Goal: Task Accomplishment & Management: Use online tool/utility

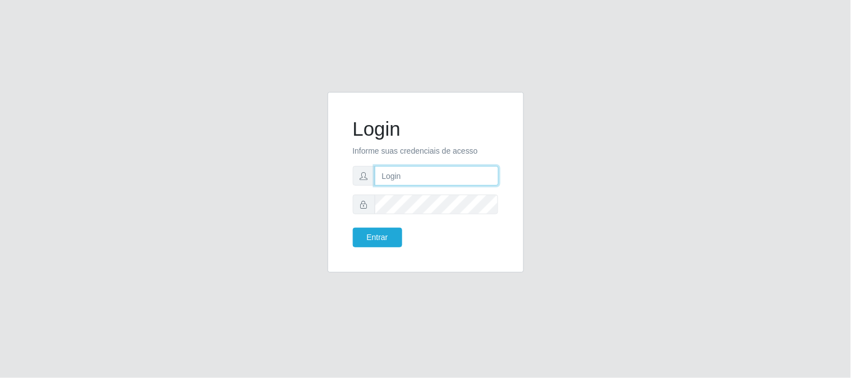
click at [399, 183] on input "text" at bounding box center [437, 176] width 124 height 20
type input "[EMAIL_ADDRESS][DOMAIN_NAME]"
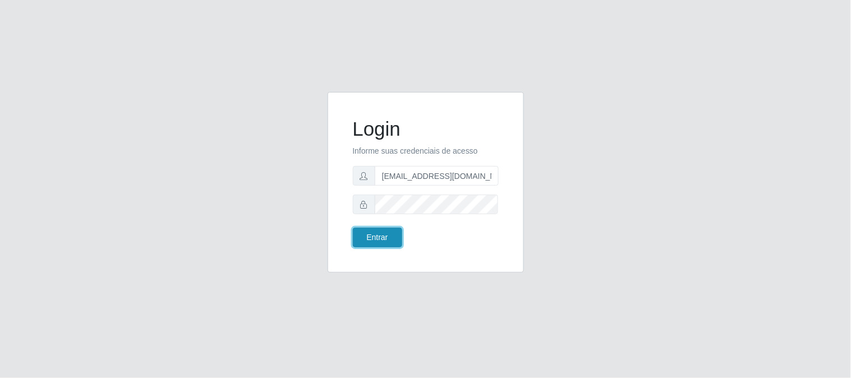
click at [363, 234] on button "Entrar" at bounding box center [377, 238] width 49 height 20
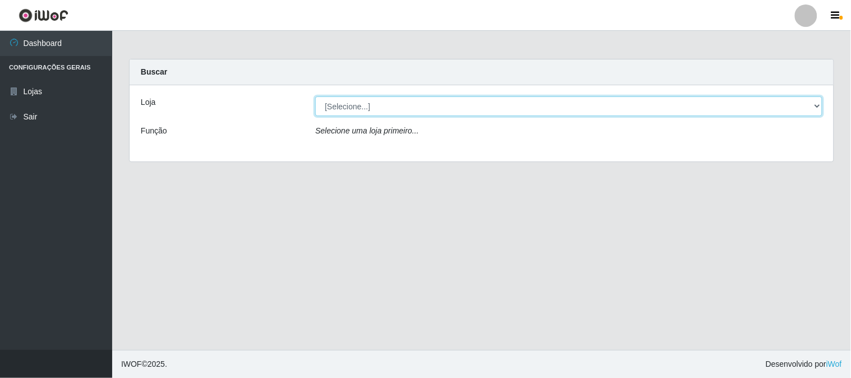
click at [425, 114] on select "[Selecione...] Queiroz Atacadão - [GEOGRAPHIC_DATA]" at bounding box center [568, 106] width 507 height 20
select select "464"
click at [315, 96] on select "[Selecione...] Queiroz Atacadão - [GEOGRAPHIC_DATA]" at bounding box center [568, 106] width 507 height 20
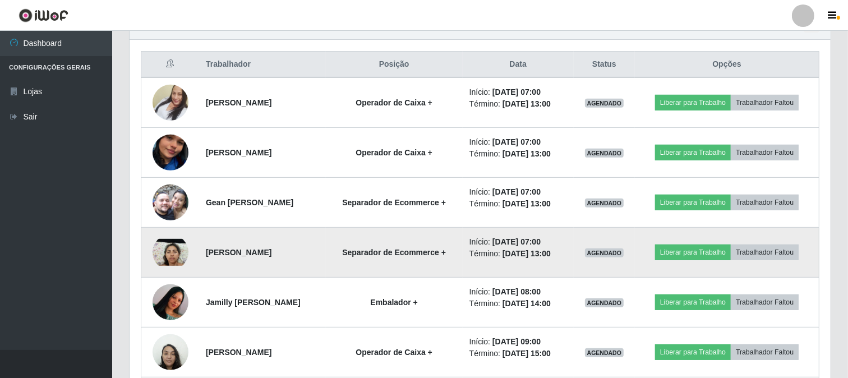
scroll to position [436, 0]
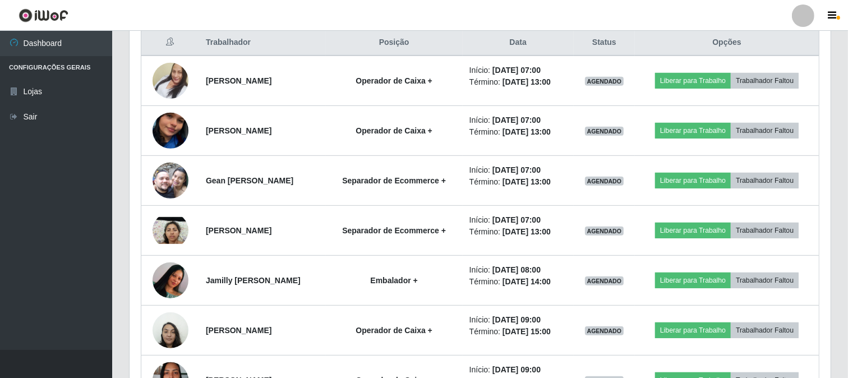
drag, startPoint x: 792, startPoint y: 111, endPoint x: 58, endPoint y: 150, distance: 735.4
click at [58, 150] on ul "Dashboard Configurações Gerais Lojas Sair" at bounding box center [56, 190] width 112 height 319
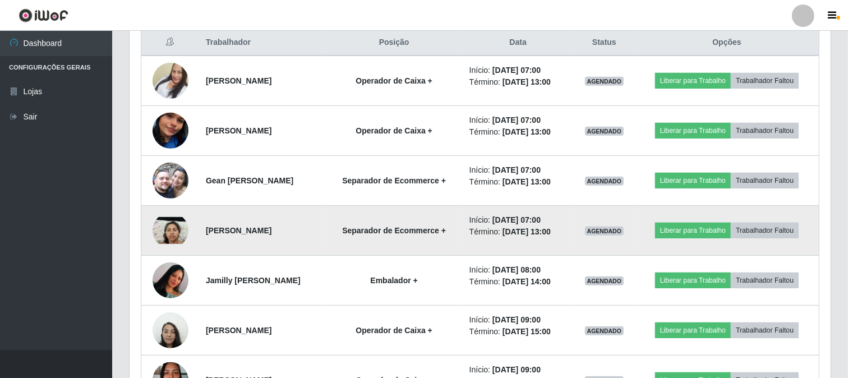
click at [663, 232] on td "Liberar para Trabalho Trabalhador Faltou" at bounding box center [727, 231] width 184 height 50
click at [665, 232] on button "Liberar para Trabalho" at bounding box center [693, 231] width 76 height 16
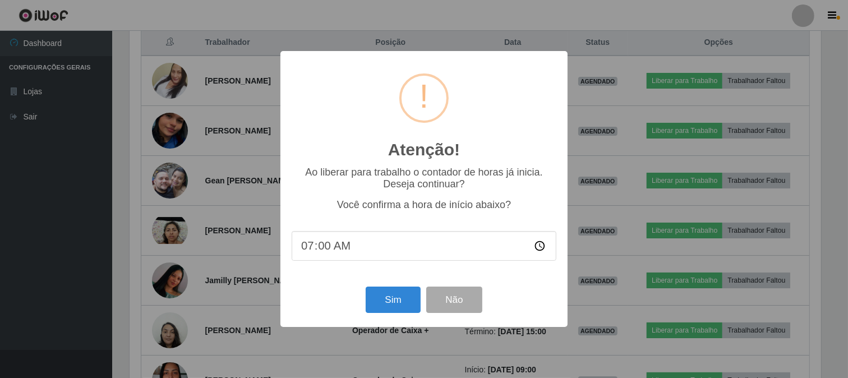
scroll to position [232, 694]
click at [385, 299] on button "Sim" at bounding box center [394, 300] width 54 height 26
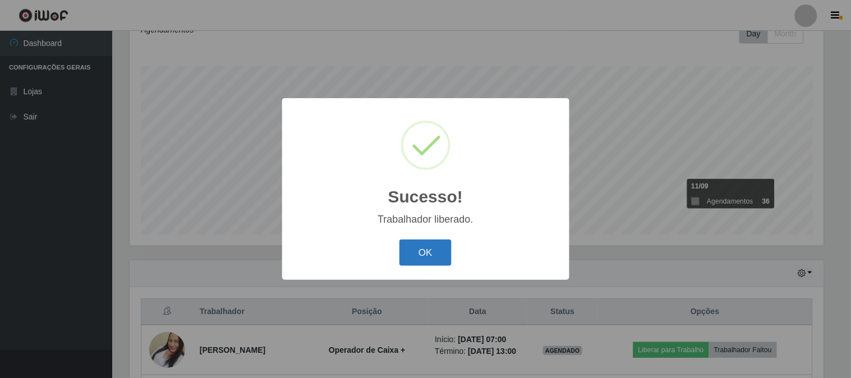
click at [410, 259] on button "OK" at bounding box center [425, 253] width 52 height 26
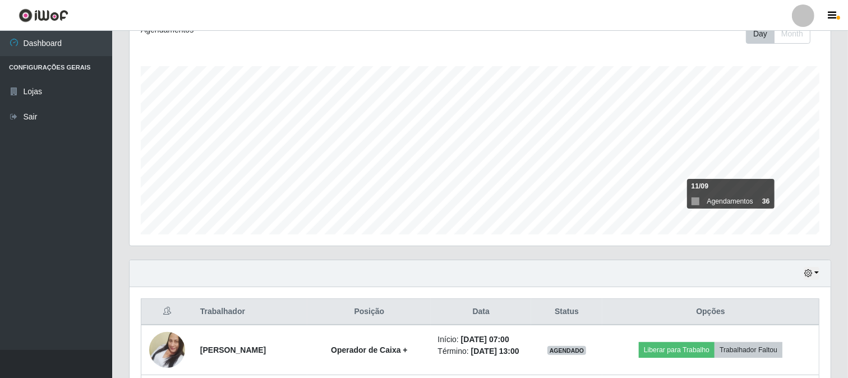
scroll to position [354, 0]
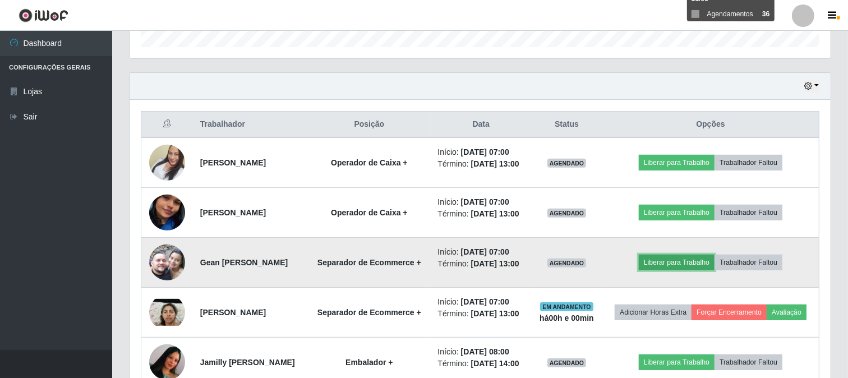
click at [660, 270] on button "Liberar para Trabalho" at bounding box center [677, 263] width 76 height 16
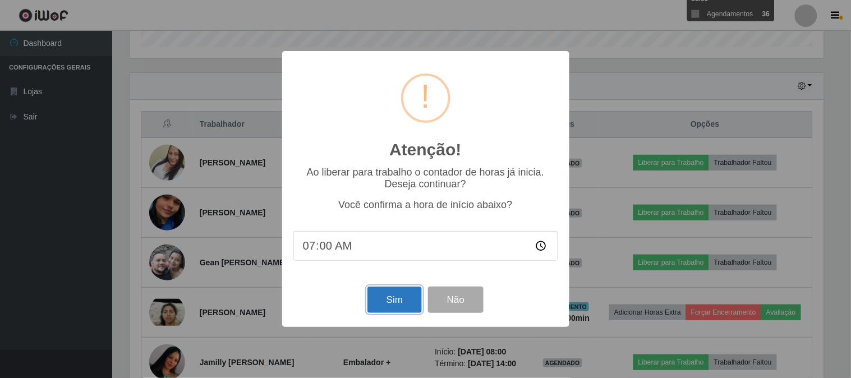
click at [390, 309] on button "Sim" at bounding box center [394, 300] width 54 height 26
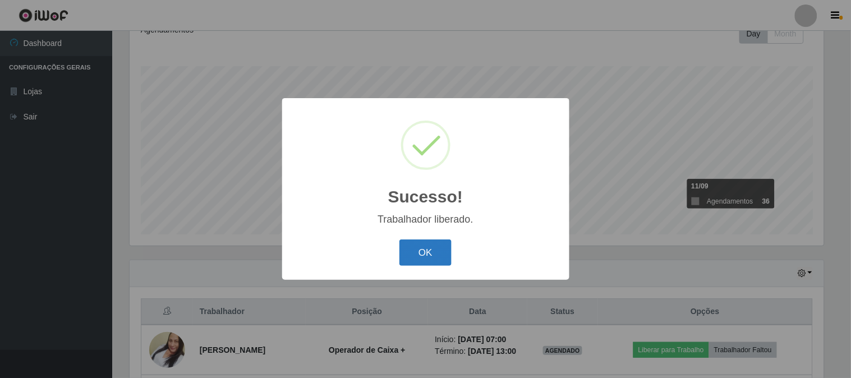
click at [448, 260] on button "OK" at bounding box center [425, 253] width 52 height 26
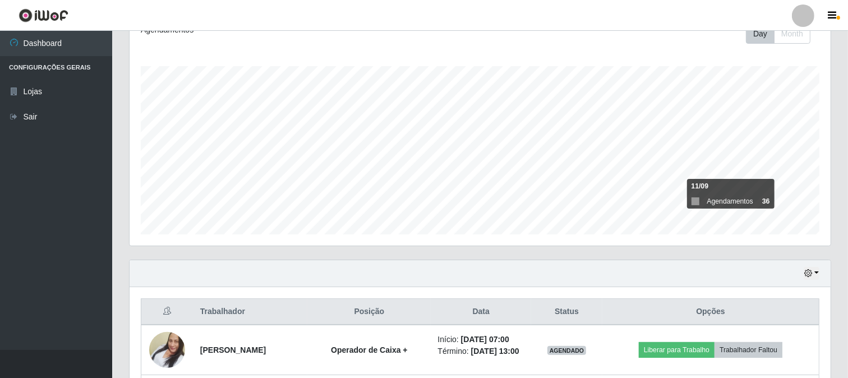
scroll to position [354, 0]
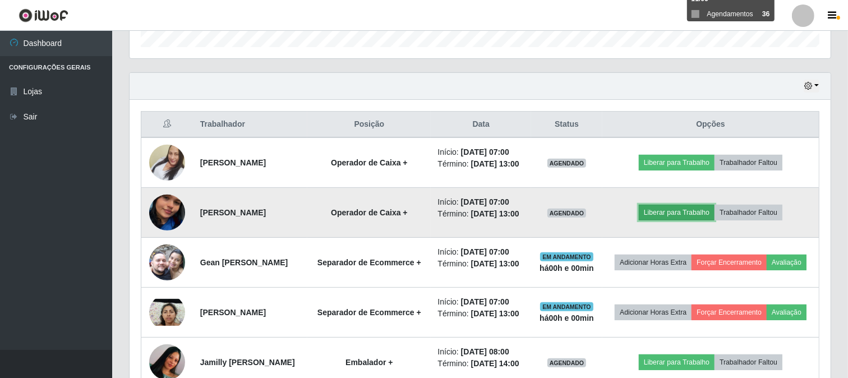
click at [669, 220] on button "Liberar para Trabalho" at bounding box center [677, 213] width 76 height 16
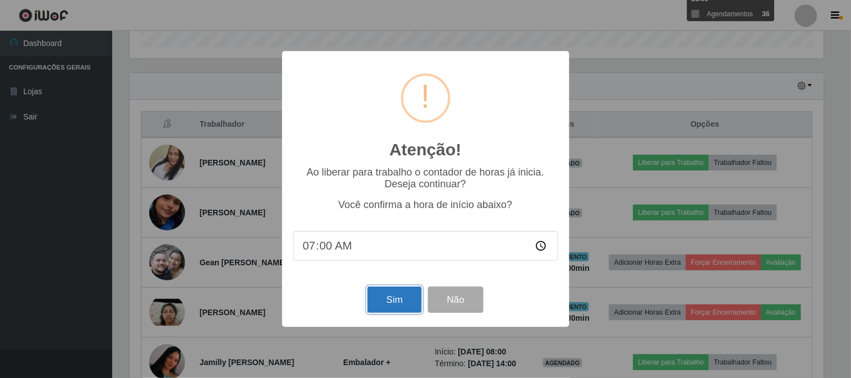
click at [369, 299] on button "Sim" at bounding box center [394, 300] width 54 height 26
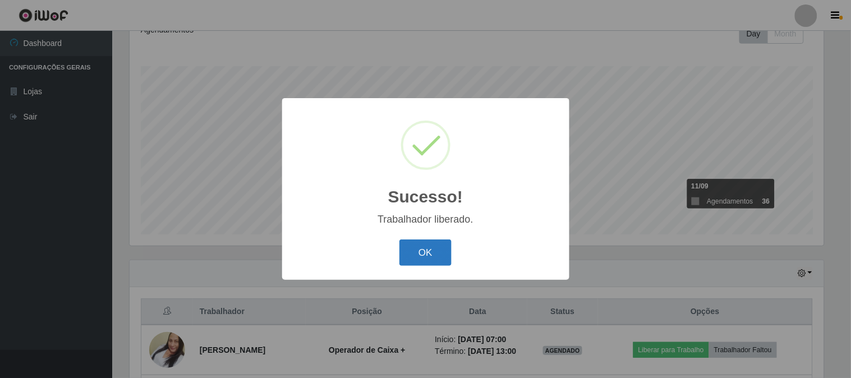
click at [417, 260] on button "OK" at bounding box center [425, 253] width 52 height 26
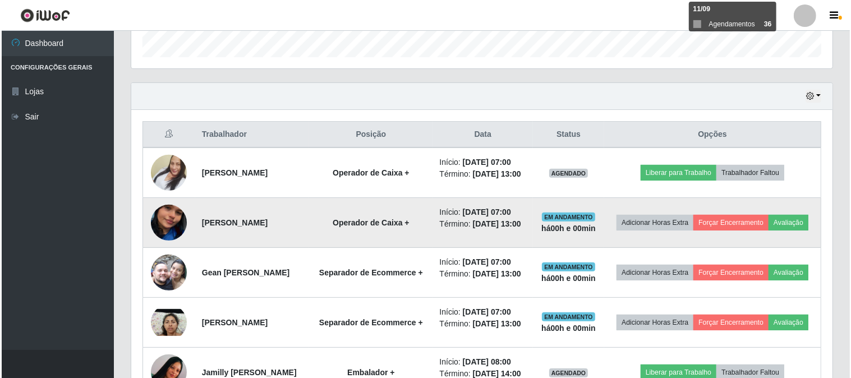
scroll to position [354, 0]
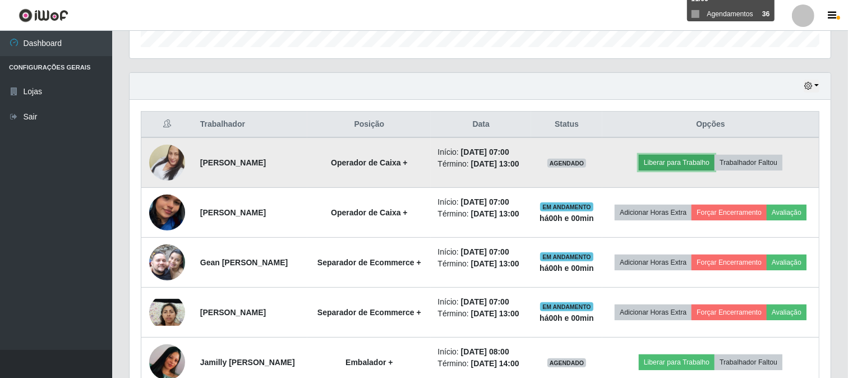
click at [667, 168] on button "Liberar para Trabalho" at bounding box center [677, 163] width 76 height 16
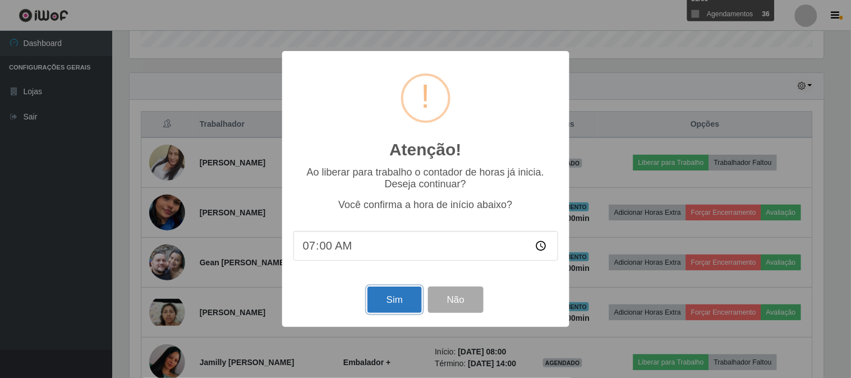
click at [380, 309] on button "Sim" at bounding box center [394, 300] width 54 height 26
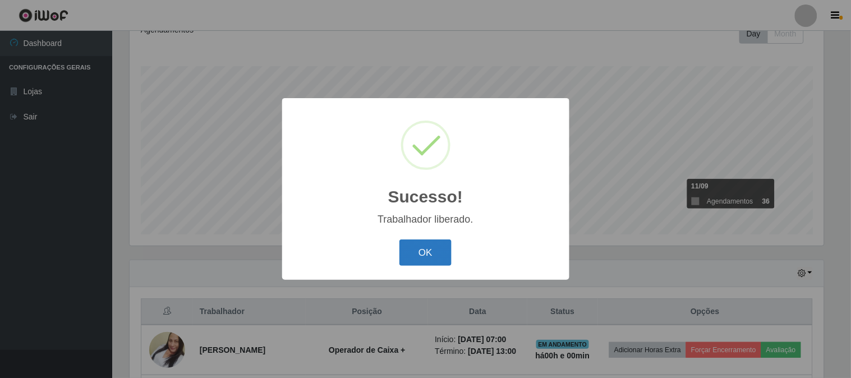
click at [416, 249] on button "OK" at bounding box center [425, 253] width 52 height 26
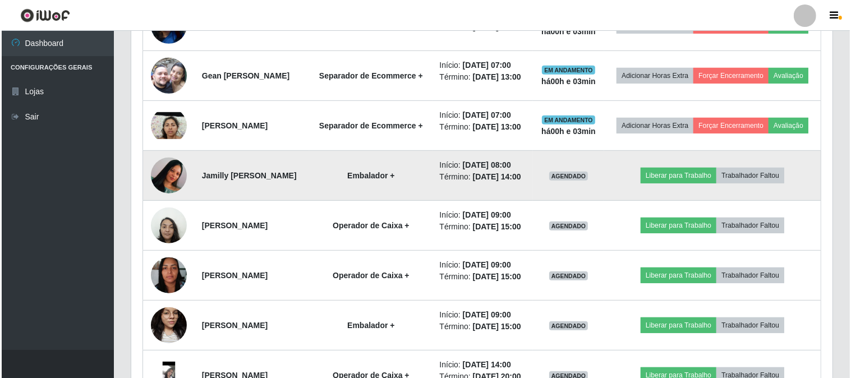
scroll to position [479, 0]
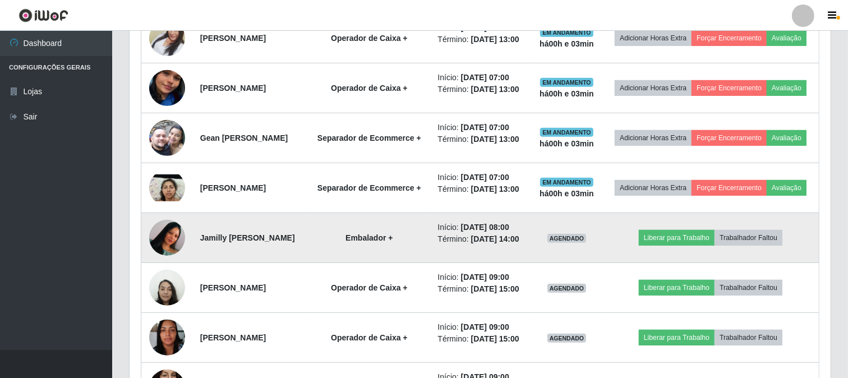
click at [175, 278] on img at bounding box center [167, 238] width 36 height 80
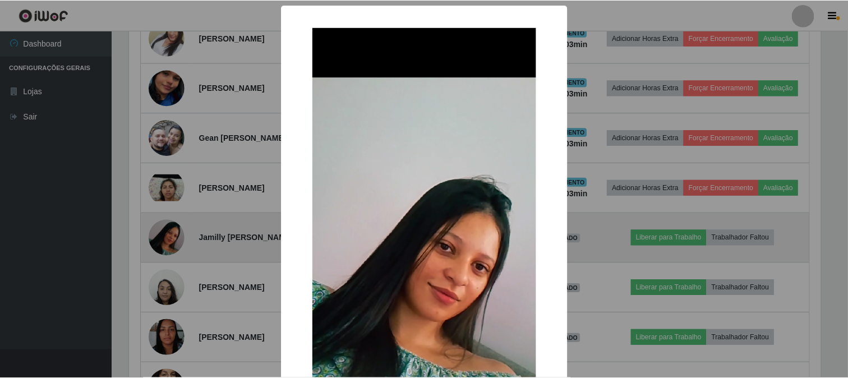
scroll to position [232, 694]
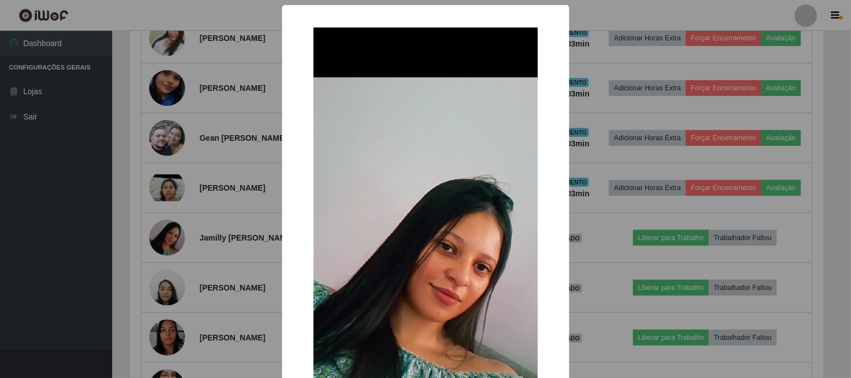
click at [202, 268] on div "× OK Cancel" at bounding box center [425, 189] width 851 height 378
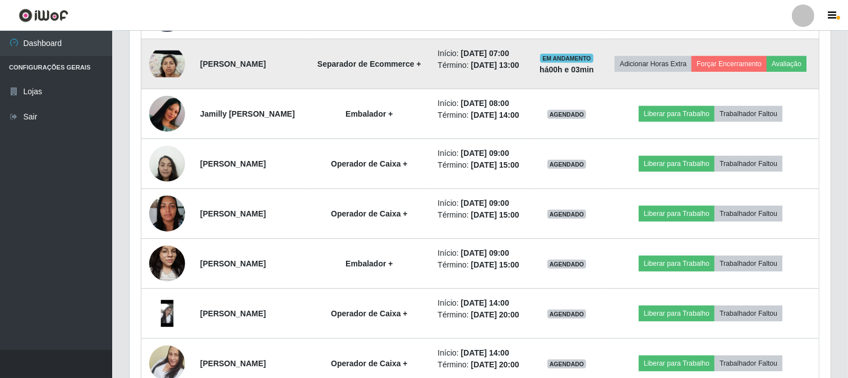
scroll to position [603, 0]
